Goal: Information Seeking & Learning: Check status

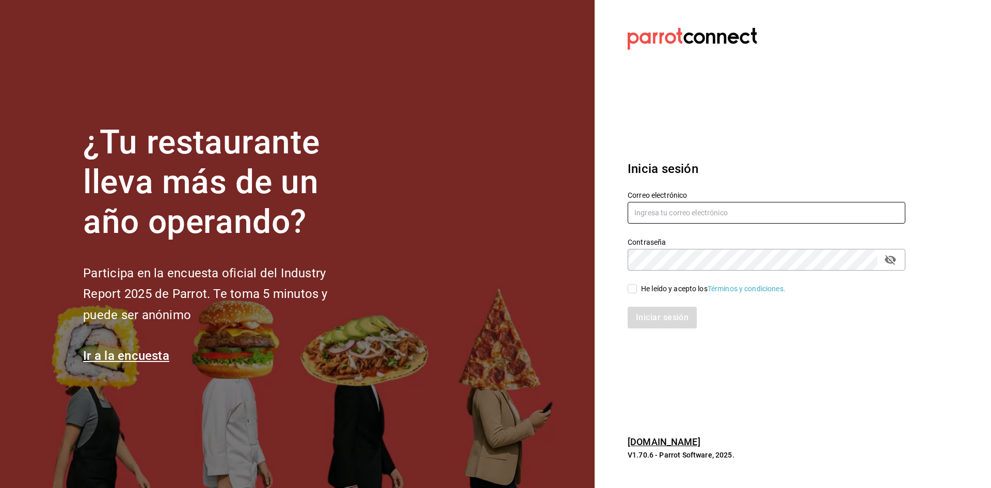
type input "[EMAIL_ADDRESS][DOMAIN_NAME]"
click at [636, 286] on input "He leído y acepto los Términos y condiciones." at bounding box center [632, 288] width 9 height 9
checkbox input "true"
click at [675, 323] on button "Iniciar sesión" at bounding box center [663, 318] width 70 height 22
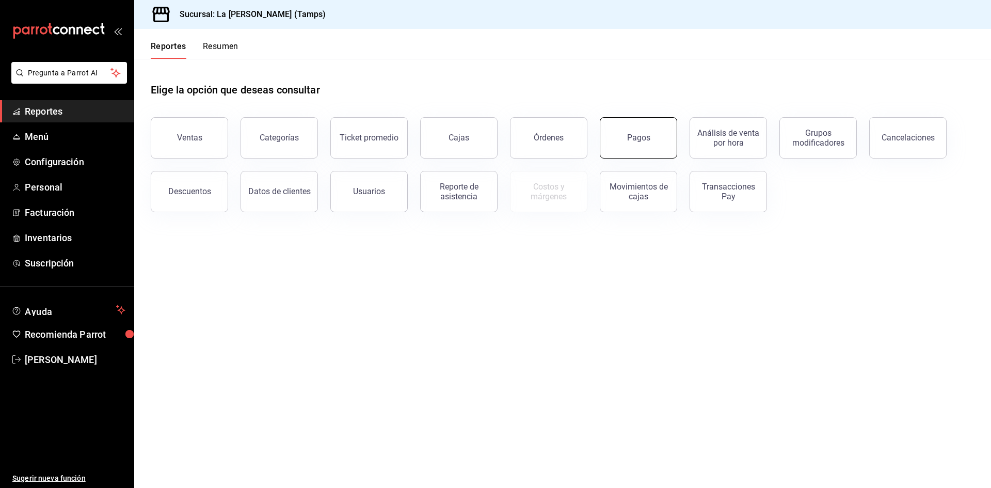
click at [622, 144] on button "Pagos" at bounding box center [638, 137] width 77 height 41
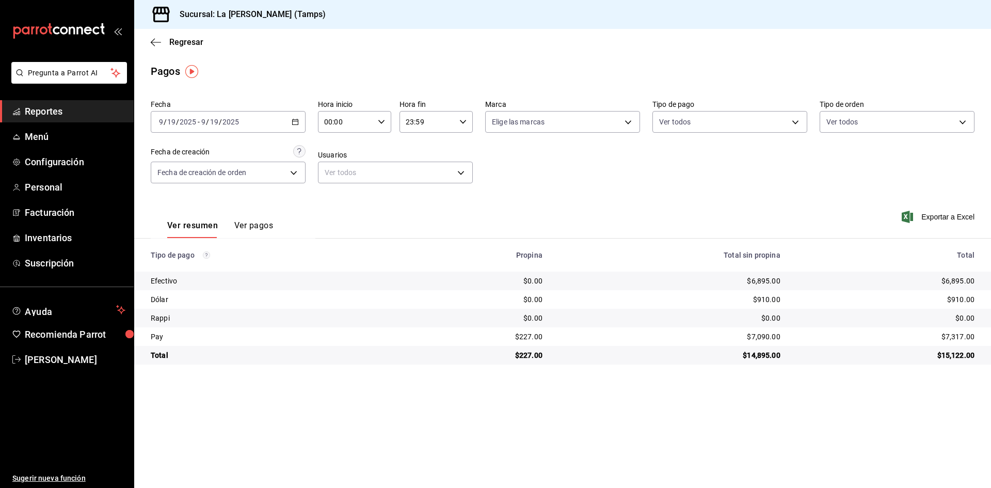
click at [689, 193] on div "Fecha 2025-09-19 9 / 19 / 2025 - 2025-09-19 9 / 19 / 2025 Hora inicio 00:00 Hor…" at bounding box center [563, 146] width 824 height 100
click at [800, 118] on body "Pregunta a Parrot AI Reportes Menú Configuración Personal Facturación Inventari…" at bounding box center [495, 244] width 991 height 488
click at [666, 241] on input "checkbox" at bounding box center [663, 243] width 9 height 9
checkbox input "true"
type input "0aa95520-188c-4baa-9a2f-208cde9acf24"
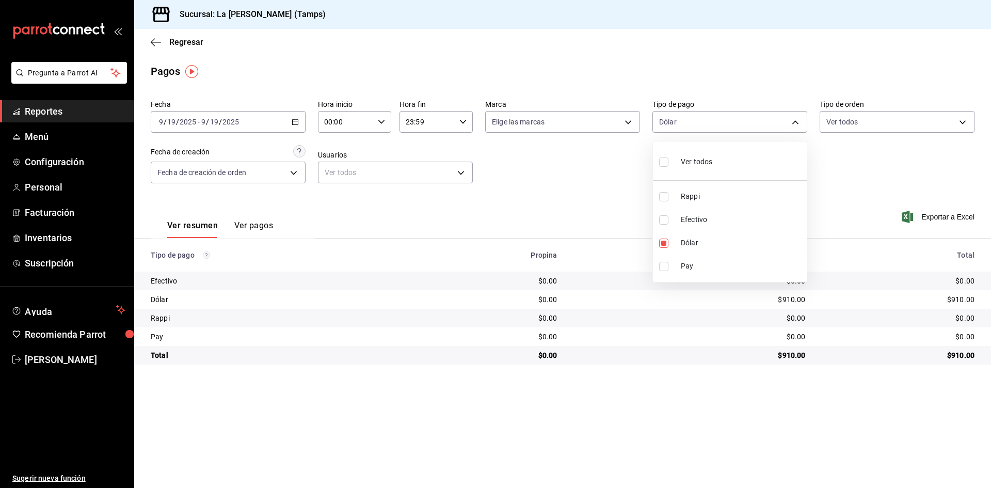
click at [720, 384] on div at bounding box center [495, 244] width 991 height 488
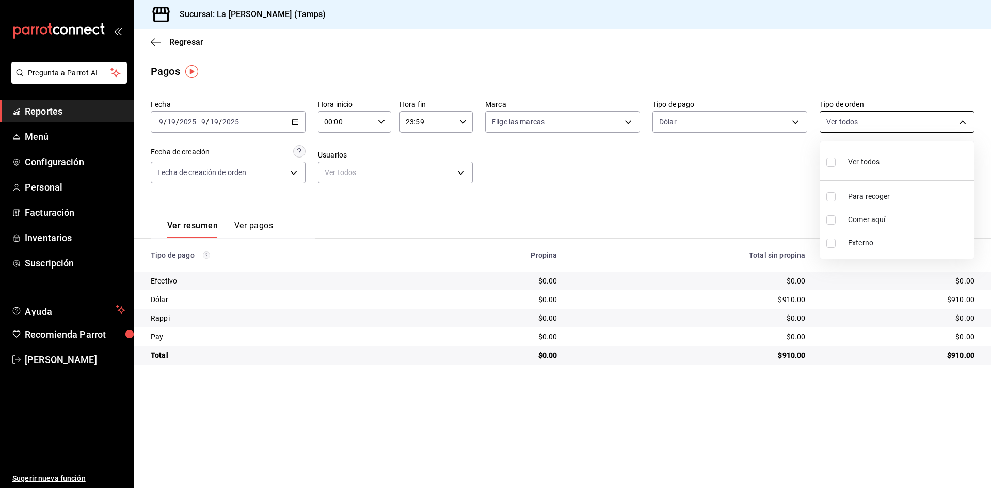
click at [914, 116] on body "Pregunta a Parrot AI Reportes Menú Configuración Personal Facturación Inventari…" at bounding box center [495, 244] width 991 height 488
click at [742, 203] on div at bounding box center [495, 244] width 991 height 488
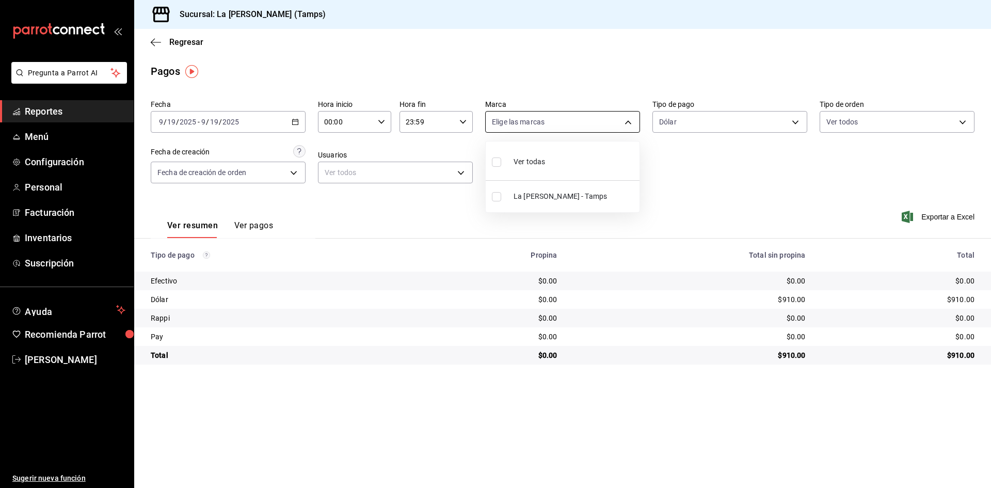
click at [601, 121] on body "Pregunta a Parrot AI Reportes Menú Configuración Personal Facturación Inventari…" at bounding box center [495, 244] width 991 height 488
click at [362, 210] on div at bounding box center [495, 244] width 991 height 488
click at [292, 171] on body "Pregunta a Parrot AI Reportes Menú Configuración Personal Facturación Inventari…" at bounding box center [495, 244] width 991 height 488
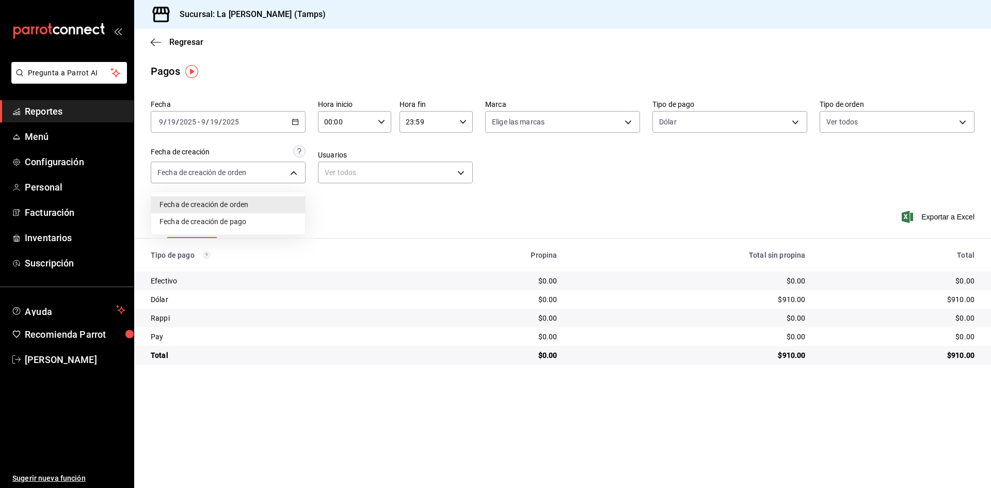
click at [377, 215] on div at bounding box center [495, 244] width 991 height 488
click at [162, 37] on span "Regresar" at bounding box center [177, 42] width 53 height 10
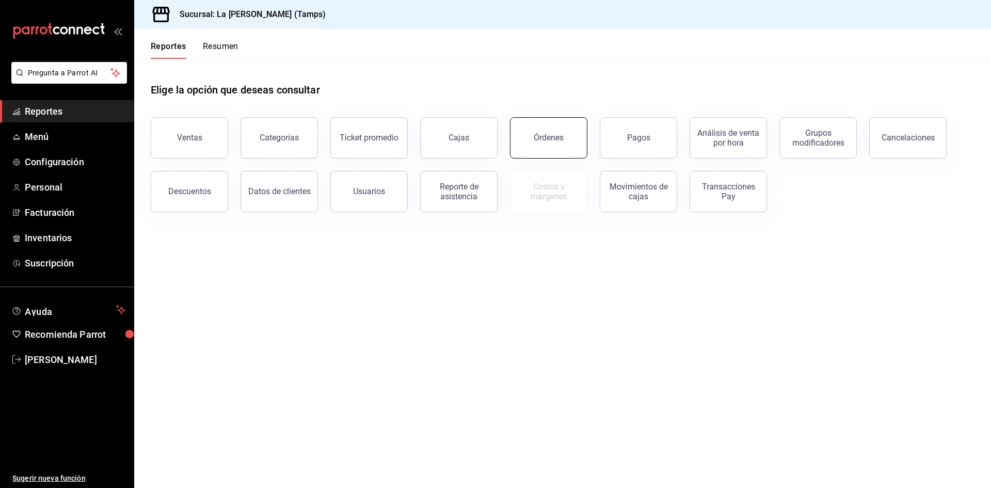
click at [561, 150] on button "Órdenes" at bounding box center [548, 137] width 77 height 41
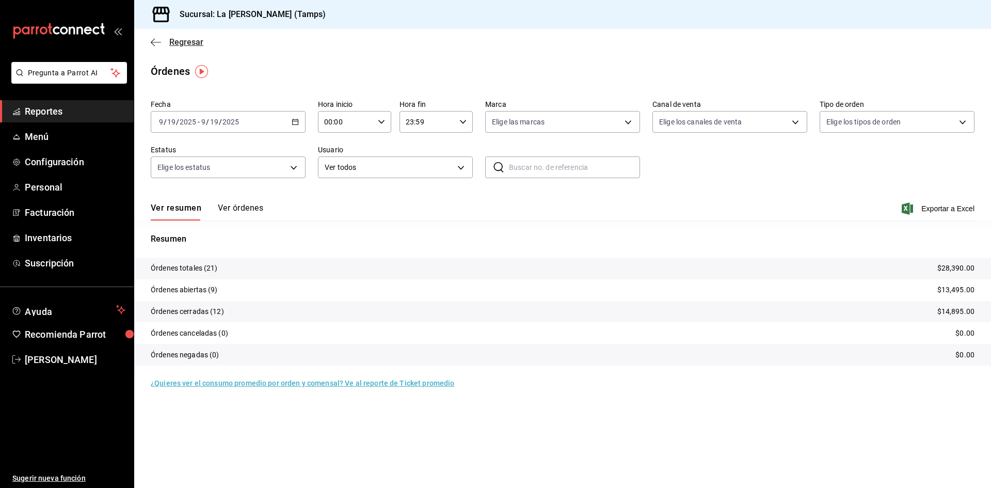
click at [156, 44] on icon "button" at bounding box center [156, 42] width 10 height 9
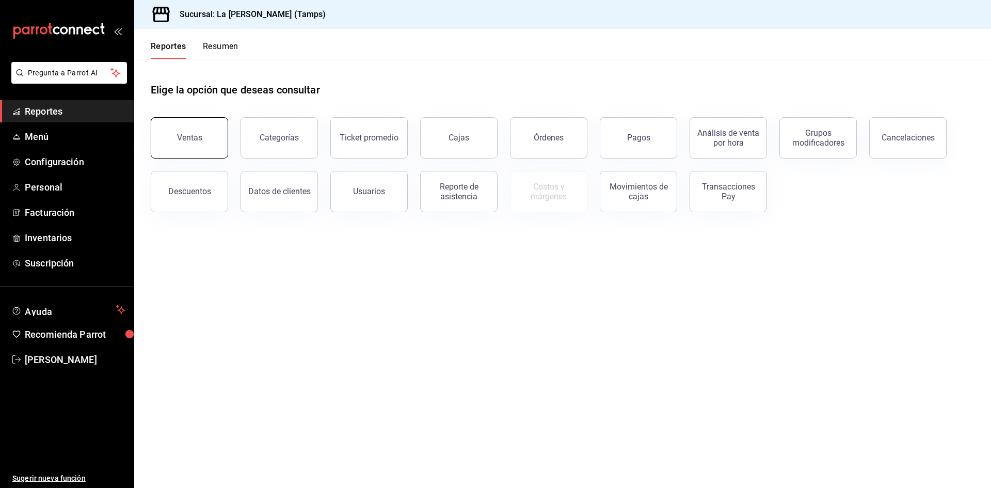
click at [189, 141] on div "Ventas" at bounding box center [189, 138] width 25 height 10
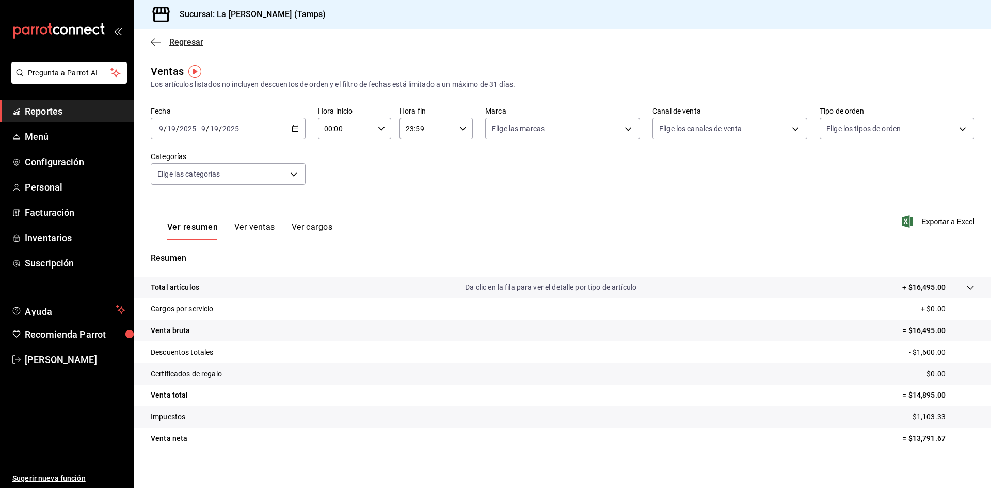
click at [168, 39] on span "Regresar" at bounding box center [177, 42] width 53 height 10
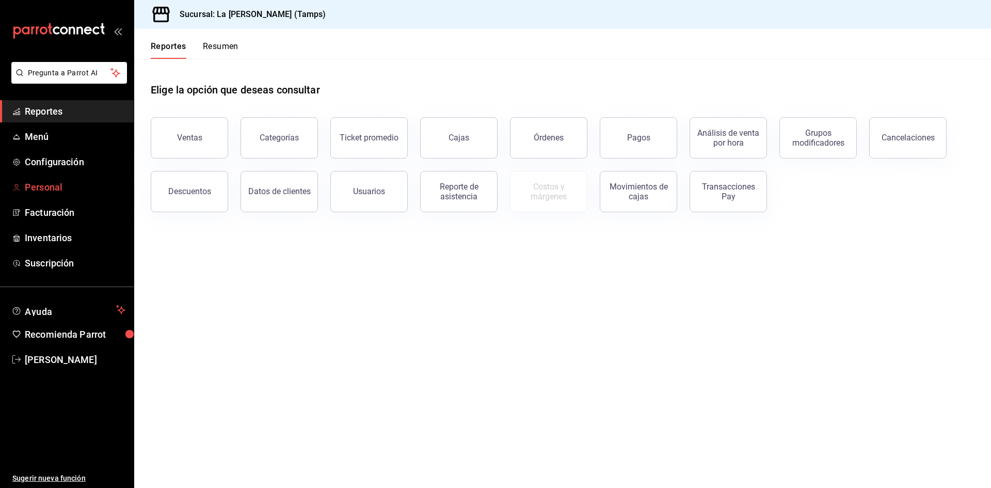
click at [57, 189] on span "Personal" at bounding box center [75, 187] width 101 height 14
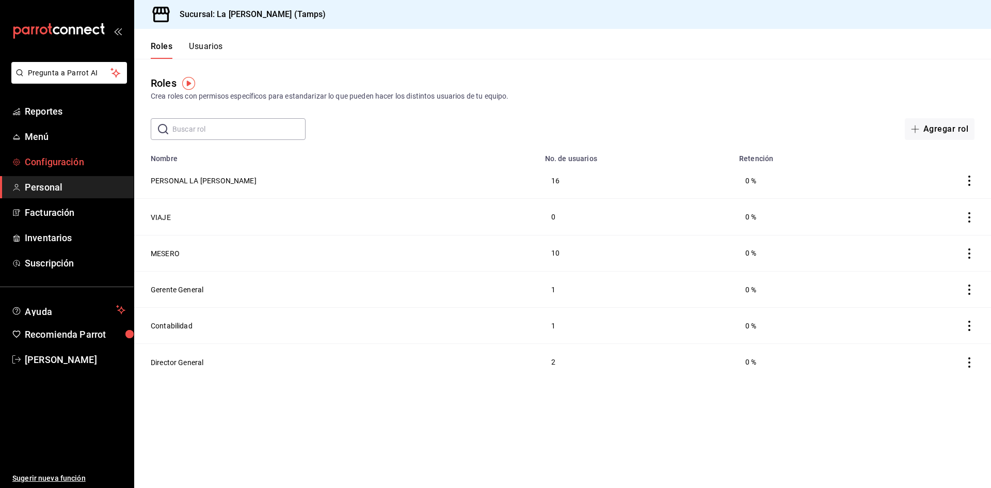
click at [78, 159] on span "Configuración" at bounding box center [75, 162] width 101 height 14
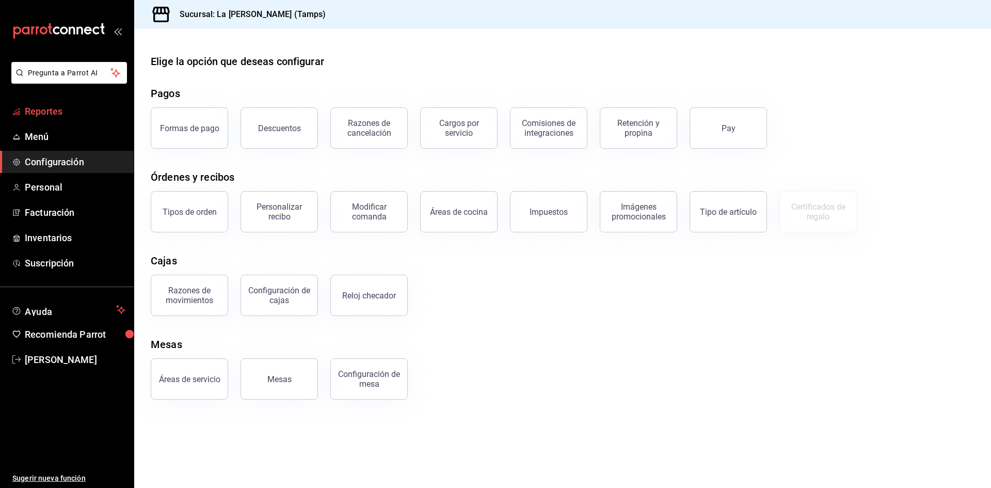
click at [45, 119] on link "Reportes" at bounding box center [67, 111] width 134 height 22
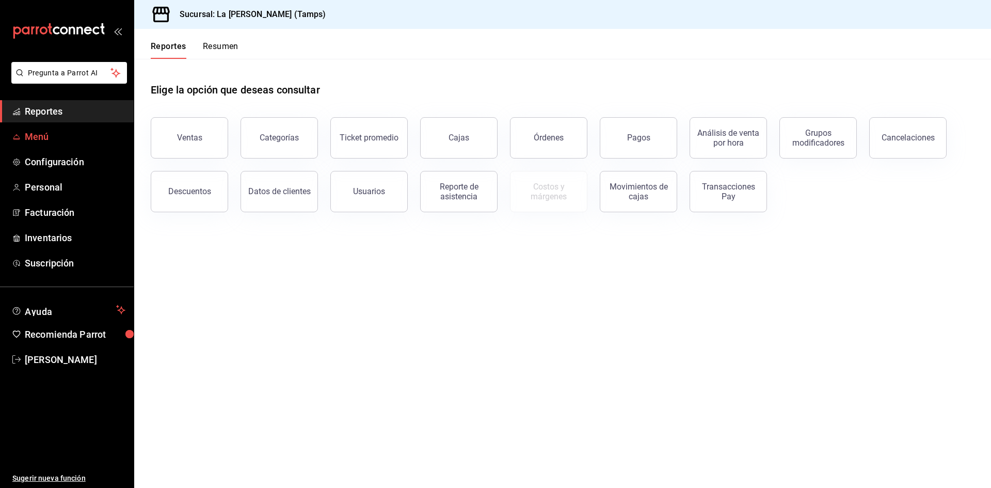
click at [57, 142] on span "Menú" at bounding box center [75, 137] width 101 height 14
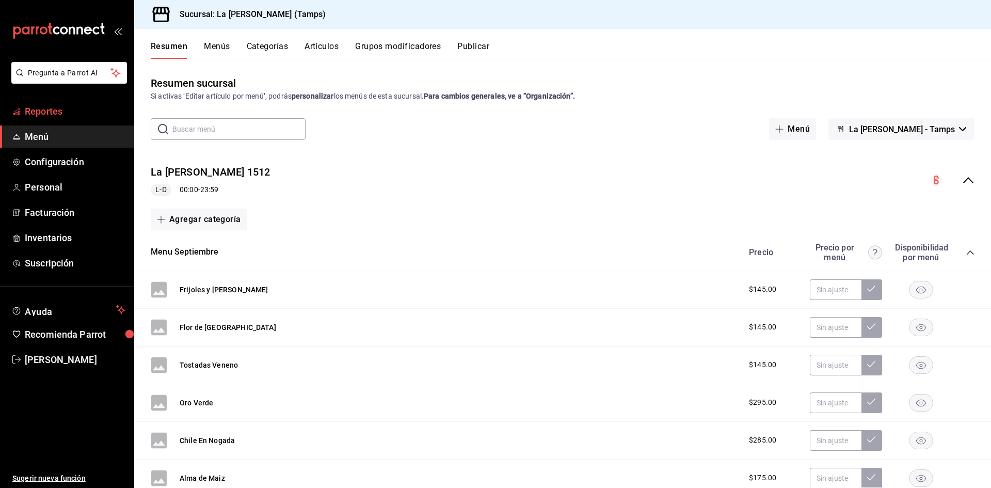
click at [63, 109] on span "Reportes" at bounding box center [75, 111] width 101 height 14
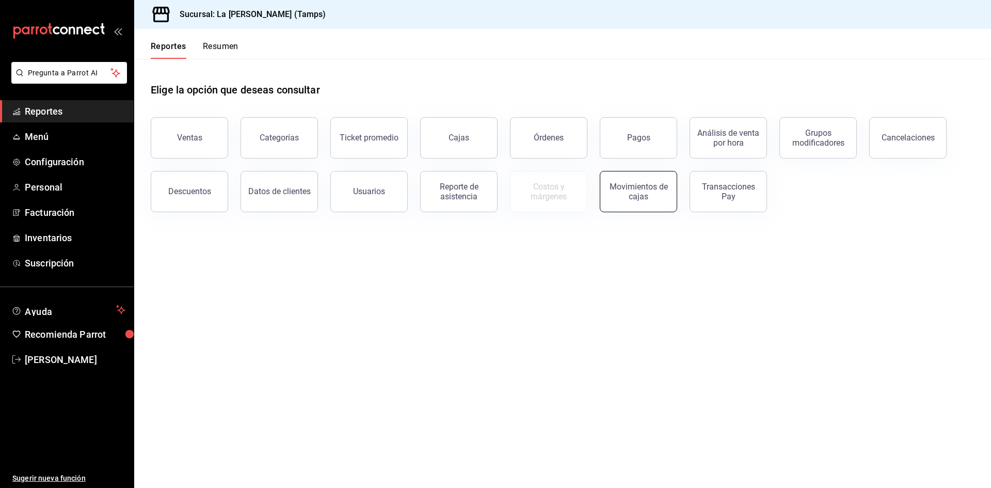
click at [643, 188] on div "Movimientos de cajas" at bounding box center [639, 192] width 64 height 20
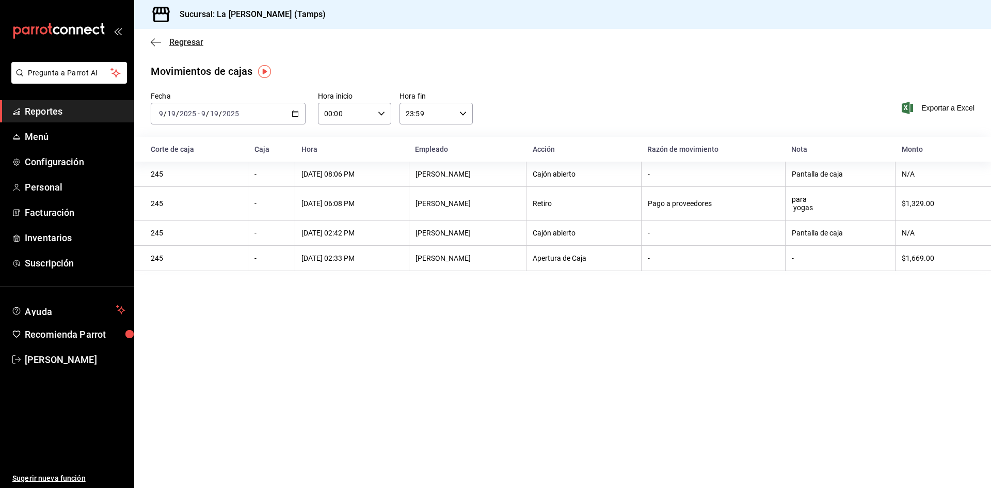
click at [170, 46] on span "Regresar" at bounding box center [186, 42] width 34 height 10
